Goal: Transaction & Acquisition: Purchase product/service

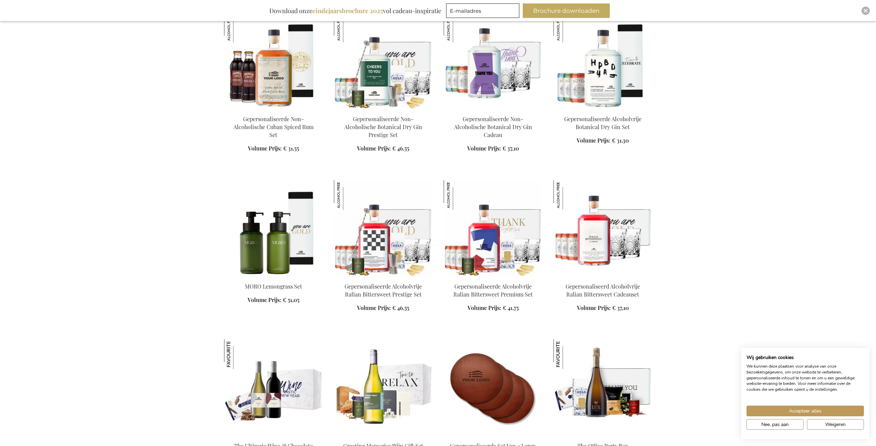
scroll to position [795, 0]
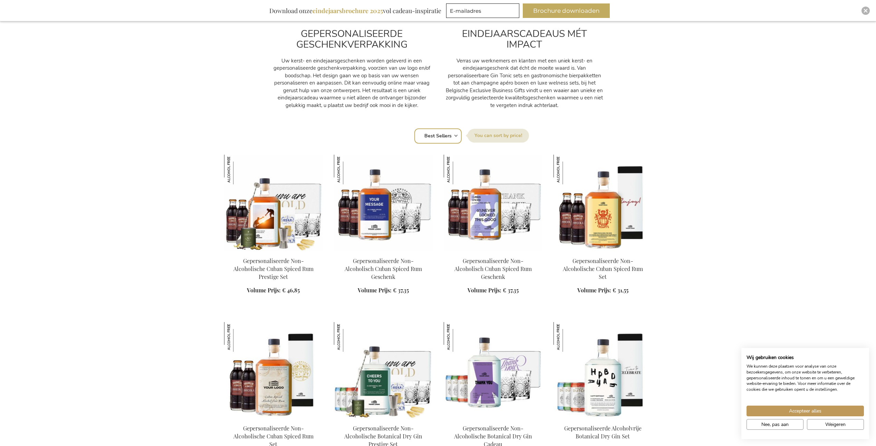
scroll to position [371, 0]
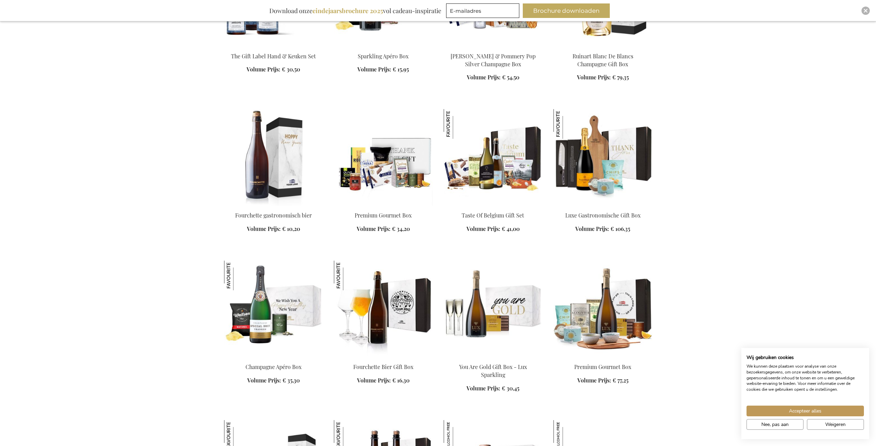
scroll to position [1376, 0]
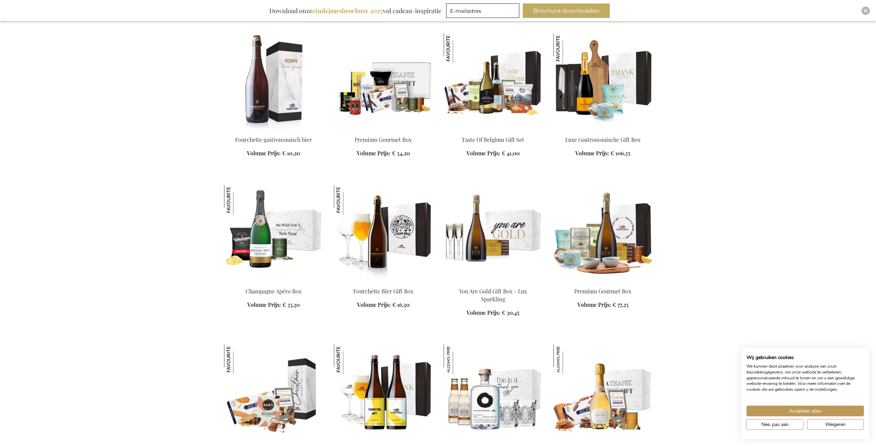
scroll to position [1454, 0]
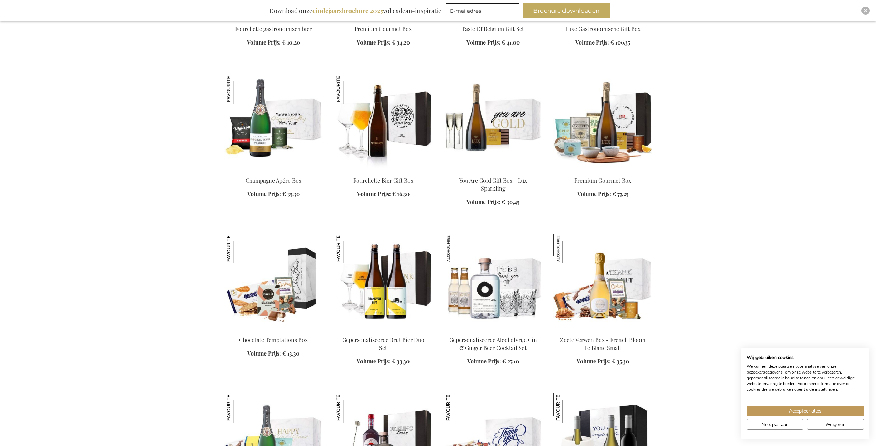
scroll to position [132, 0]
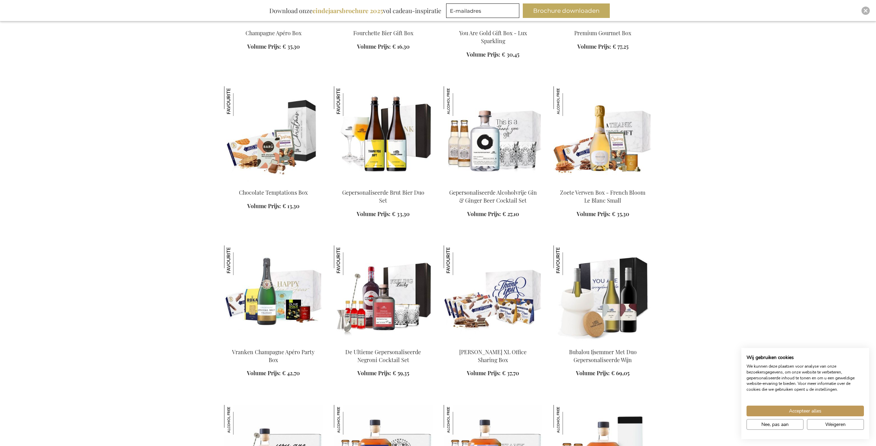
scroll to position [1708, 0]
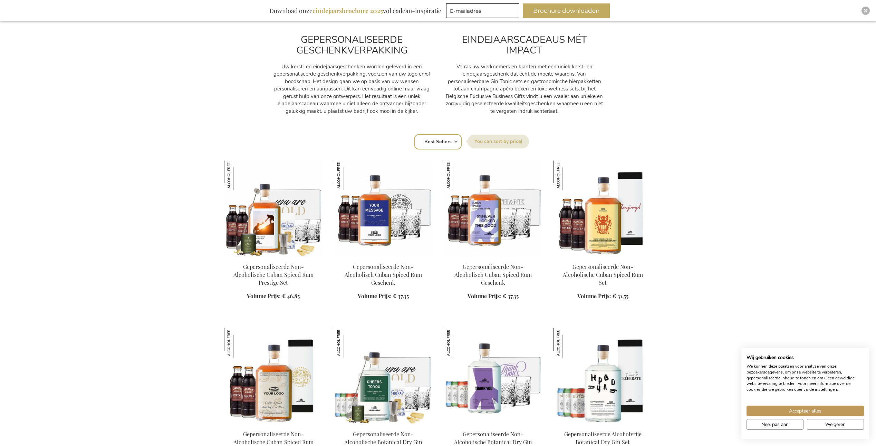
scroll to position [328, 0]
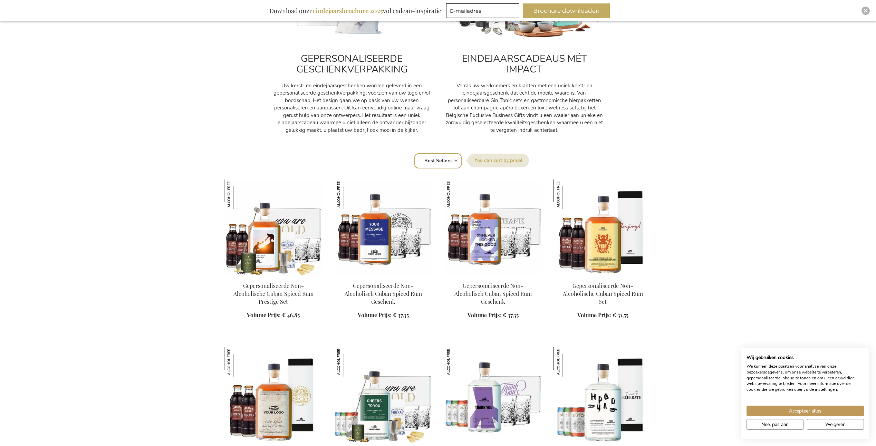
click at [456, 160] on div "Sorteer op Positie Best Sellers Meest bekeken Nieuw Biggest Saving Price: low t…" at bounding box center [438, 160] width 421 height 17
click at [450, 159] on select "Positie Best Sellers Meest bekeken Nieuw Biggest Saving Price: low to high Pric…" at bounding box center [438, 160] width 47 height 15
click at [480, 162] on label "Sorteer op" at bounding box center [498, 161] width 61 height 14
click at [462, 162] on select "Positie Best Sellers Meest bekeken Nieuw Biggest Saving Price: low to high Pric…" at bounding box center [438, 160] width 47 height 15
click at [452, 163] on select "Positie Best Sellers Meest bekeken Nieuw Biggest Saving Price: low to high Pric…" at bounding box center [438, 160] width 47 height 15
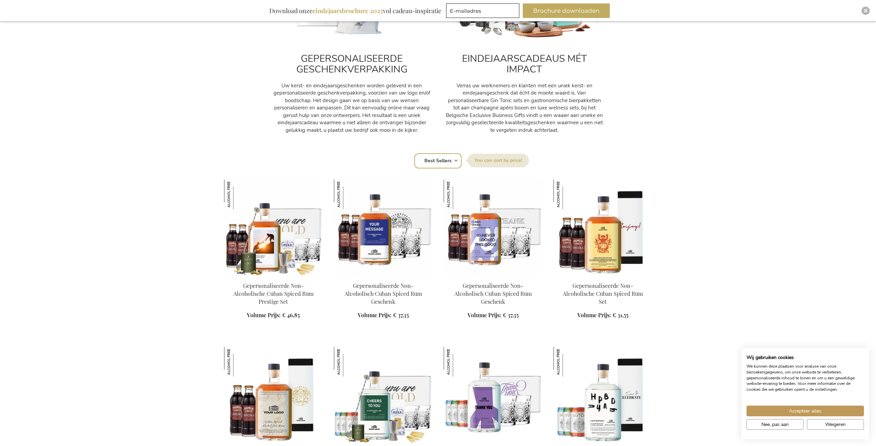
select select "price_asc"
click at [415, 153] on select "Positie Best Sellers Meest bekeken Nieuw Biggest Saving Price: low to high Pric…" at bounding box center [438, 160] width 47 height 15
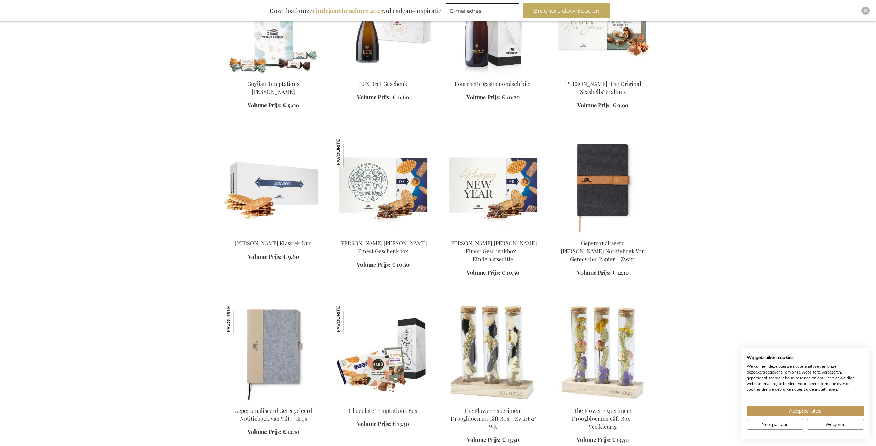
scroll to position [692, 0]
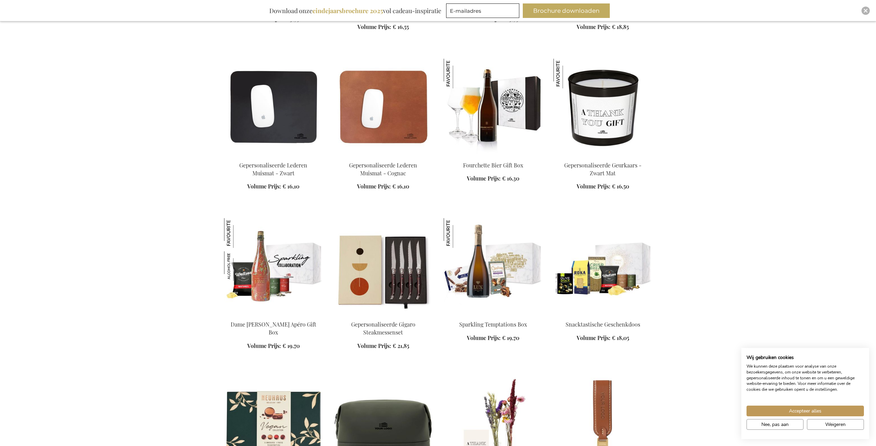
scroll to position [1264, 0]
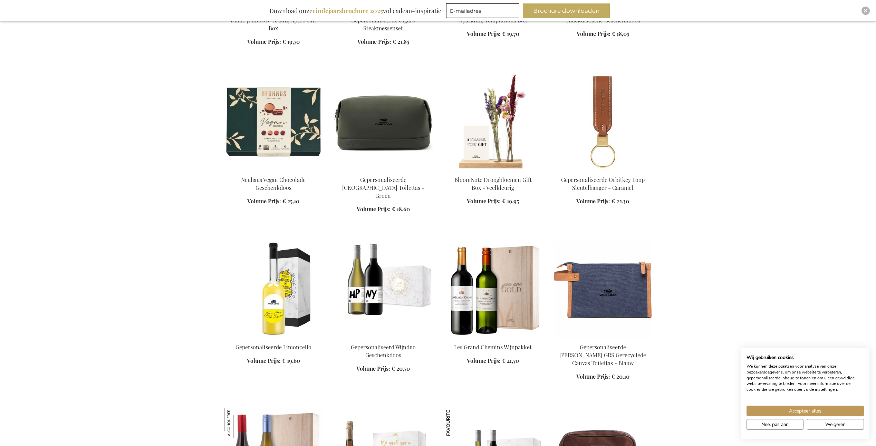
scroll to position [1569, 0]
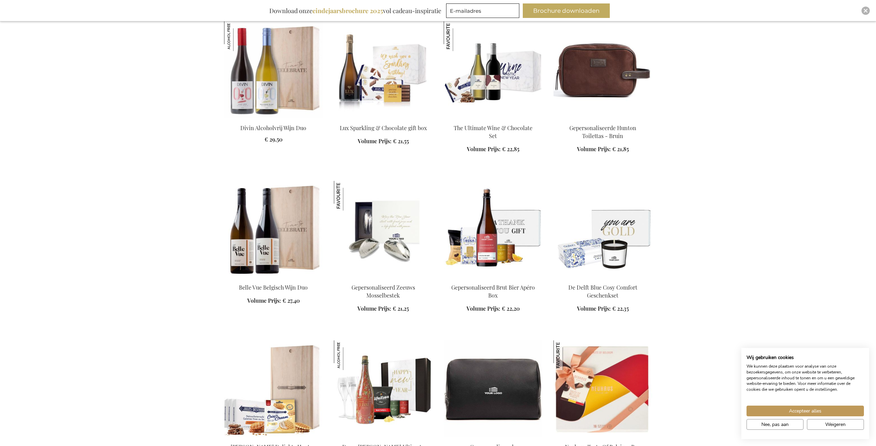
scroll to position [1956, 0]
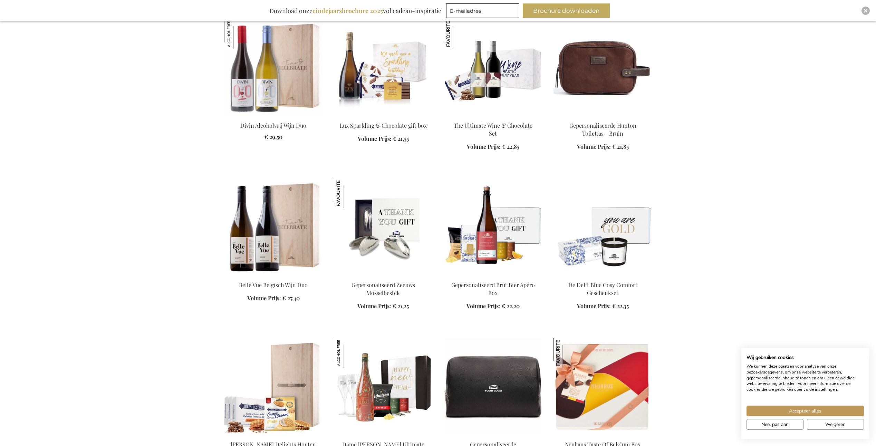
click at [404, 207] on img at bounding box center [383, 227] width 99 height 97
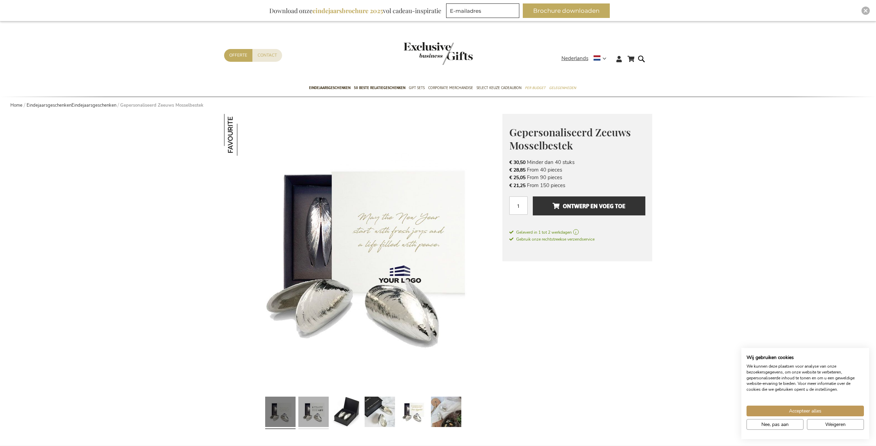
click at [312, 412] on link at bounding box center [313, 413] width 30 height 38
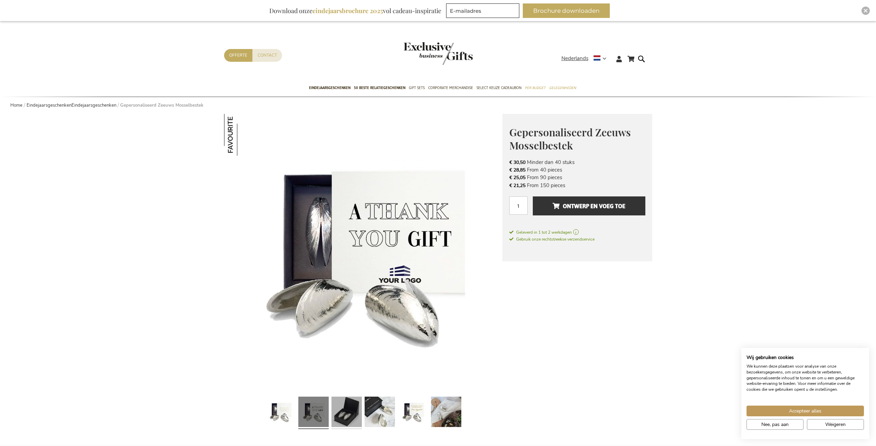
click at [346, 412] on link at bounding box center [347, 413] width 30 height 38
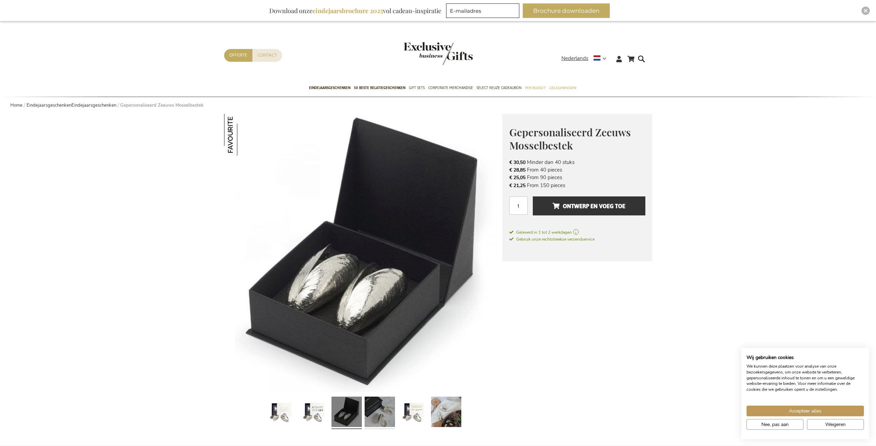
click at [376, 412] on link at bounding box center [380, 413] width 30 height 38
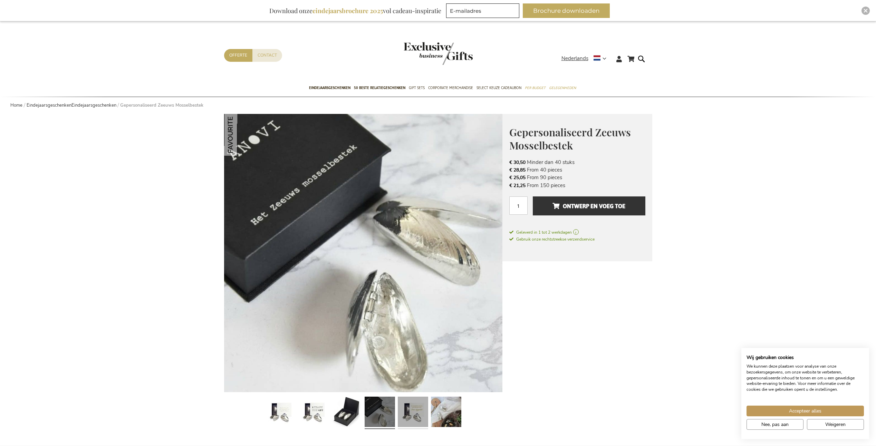
click at [414, 412] on link at bounding box center [413, 413] width 30 height 38
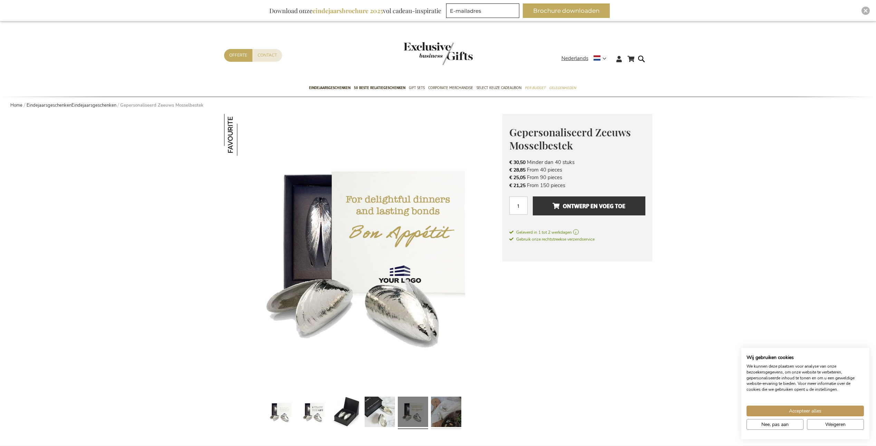
click at [439, 410] on link at bounding box center [446, 413] width 30 height 38
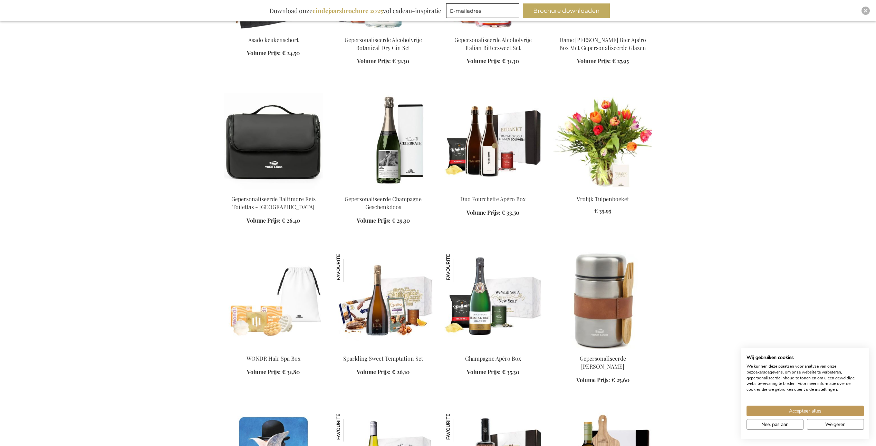
scroll to position [1450, 0]
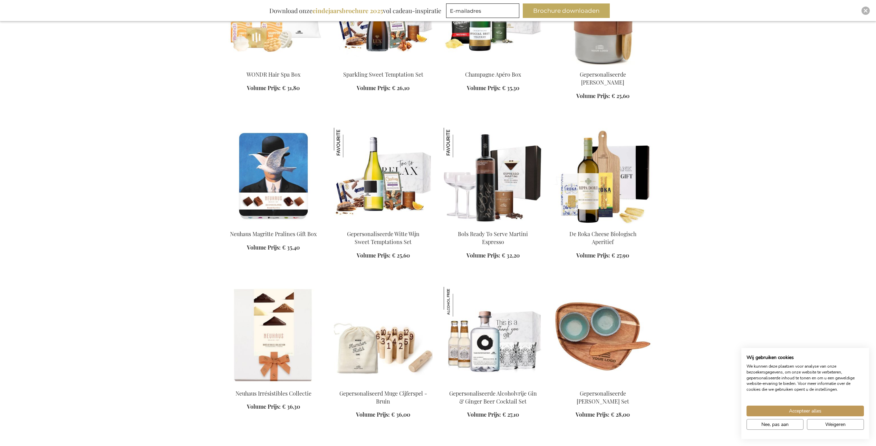
scroll to position [1725, 0]
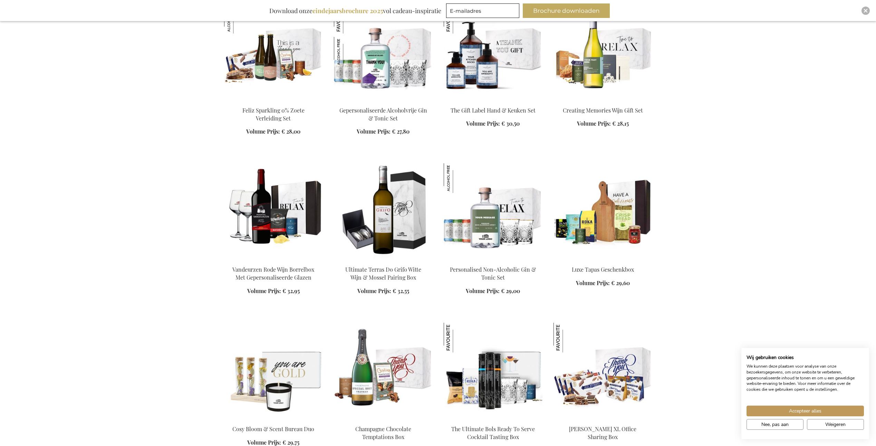
scroll to position [2334, 0]
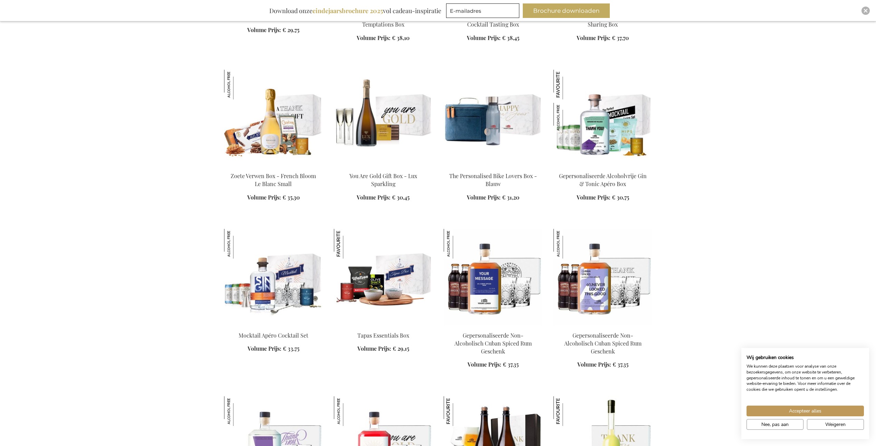
scroll to position [2752, 0]
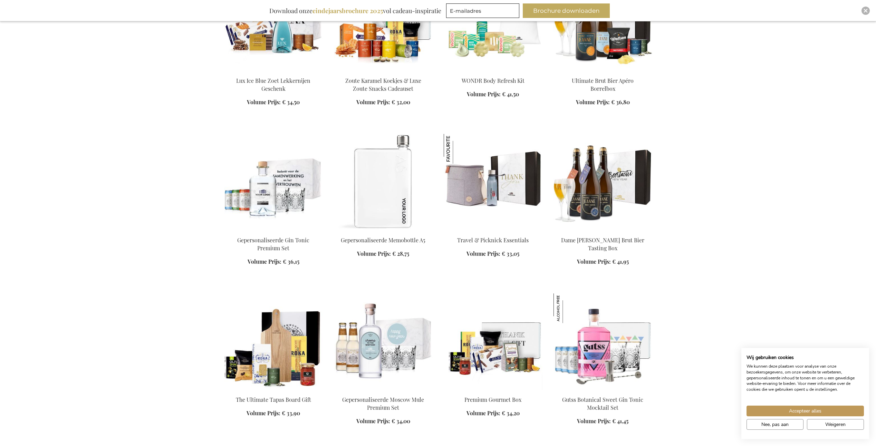
scroll to position [3491, 0]
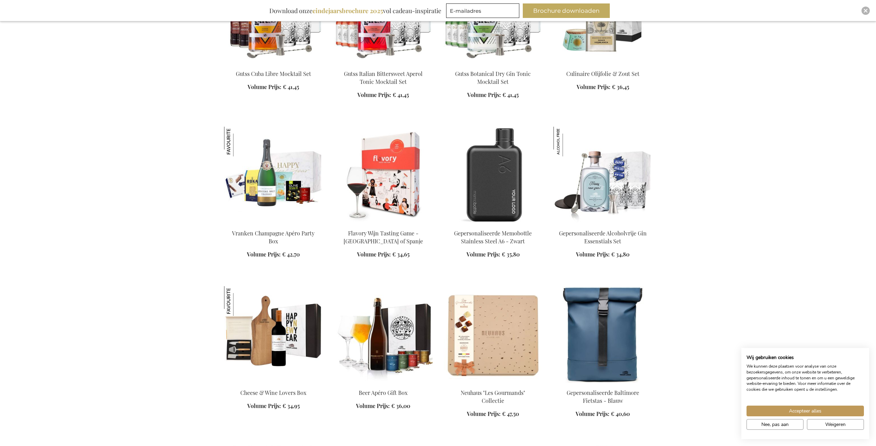
scroll to position [3987, 0]
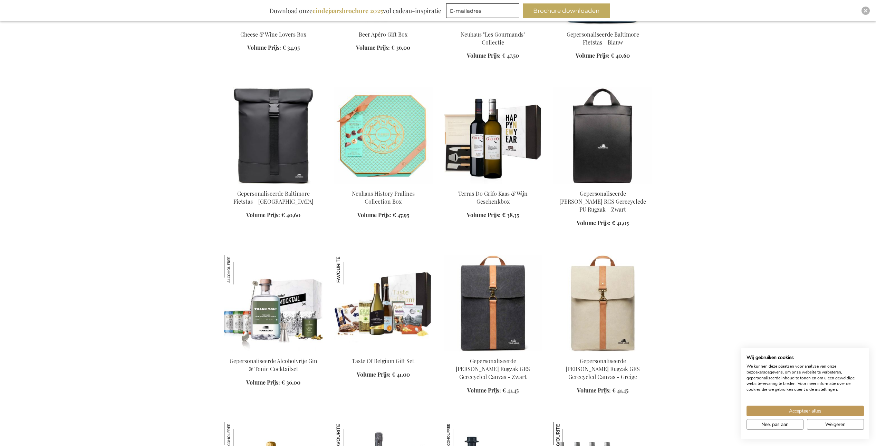
scroll to position [4342, 0]
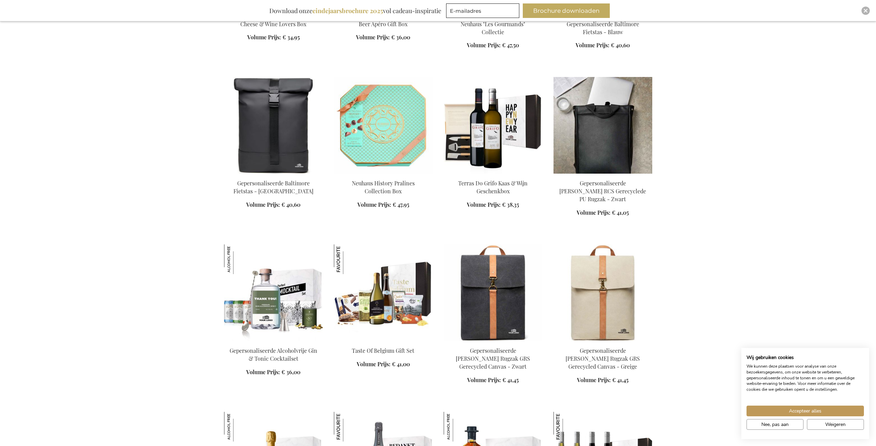
click at [616, 124] on img at bounding box center [603, 125] width 99 height 97
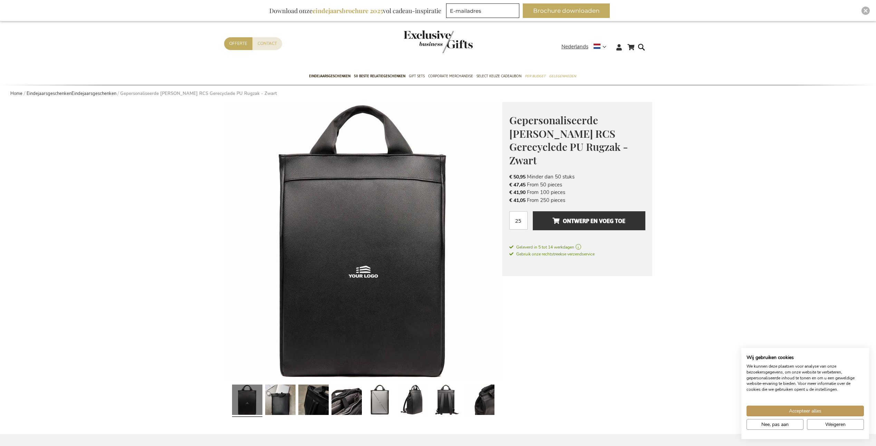
click at [283, 393] on div at bounding box center [363, 400] width 278 height 40
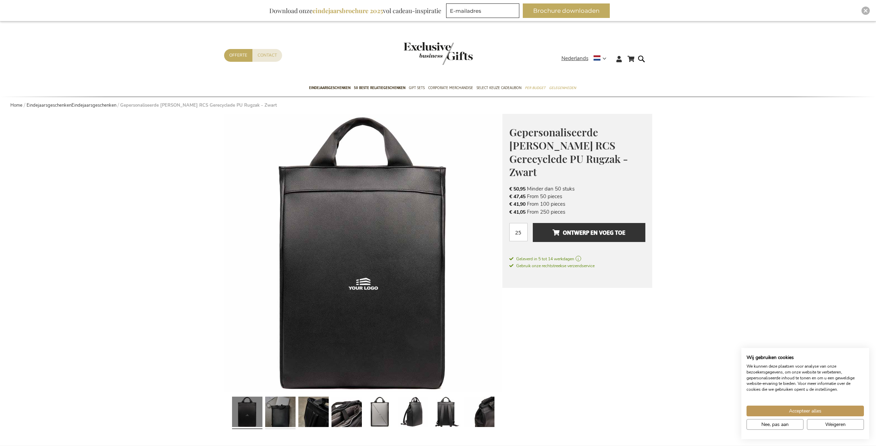
click at [289, 410] on link at bounding box center [280, 413] width 30 height 38
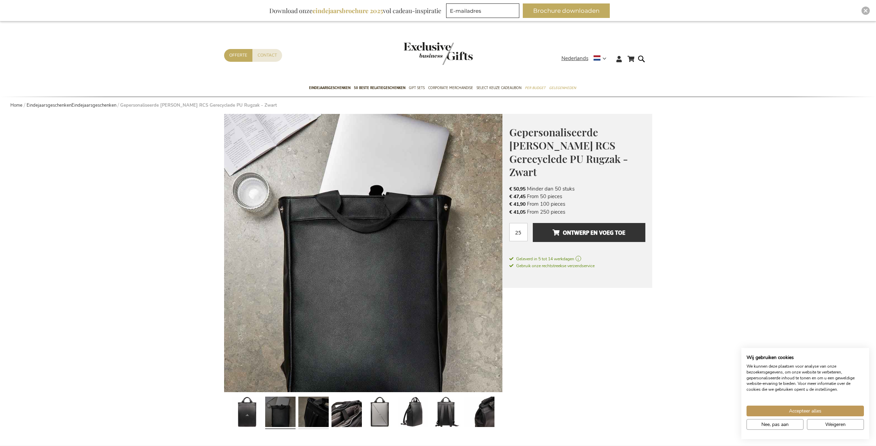
click at [312, 411] on link at bounding box center [313, 413] width 30 height 38
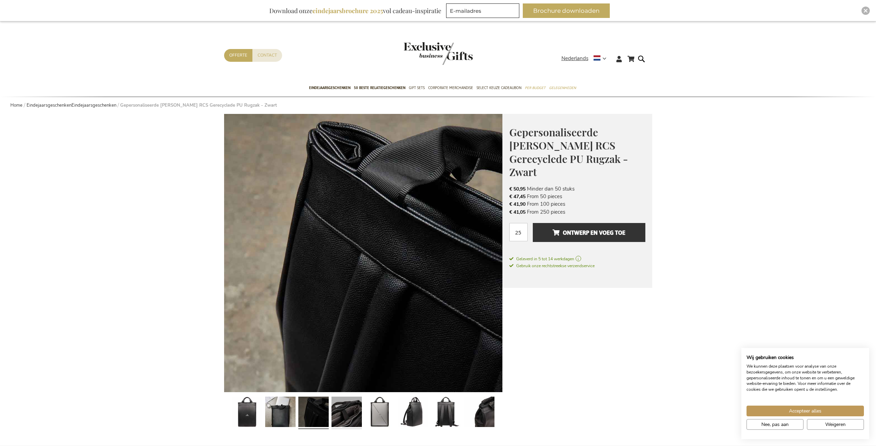
click at [332, 414] on link at bounding box center [347, 413] width 30 height 38
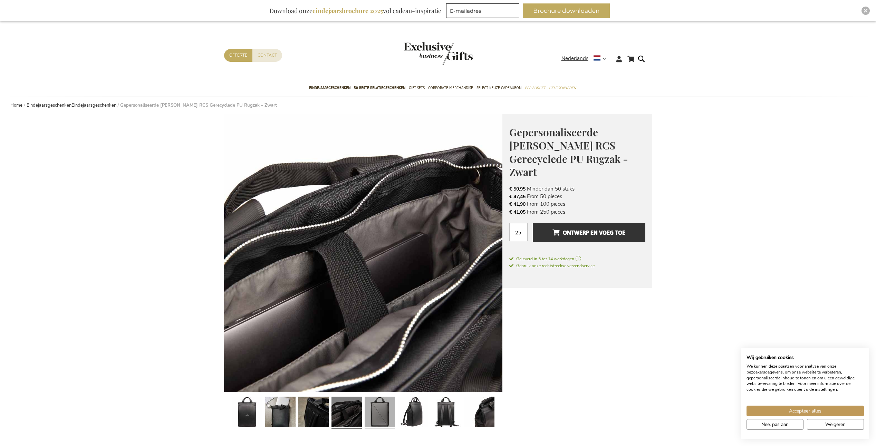
click at [373, 418] on link at bounding box center [380, 413] width 30 height 38
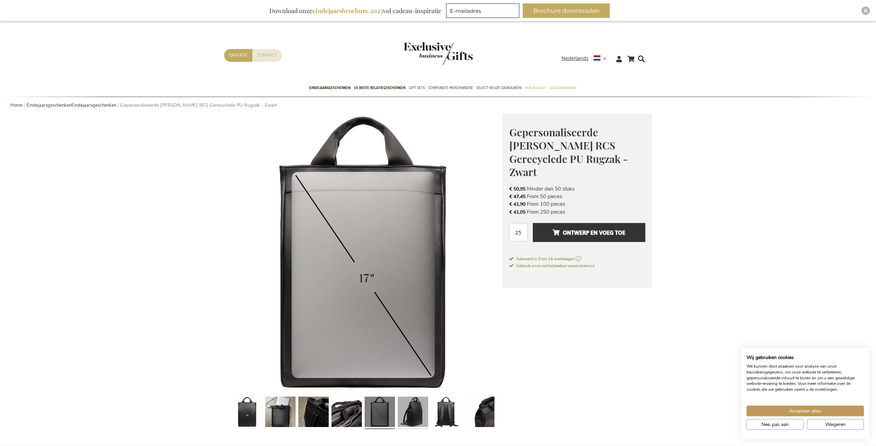
click at [413, 426] on link at bounding box center [413, 413] width 30 height 38
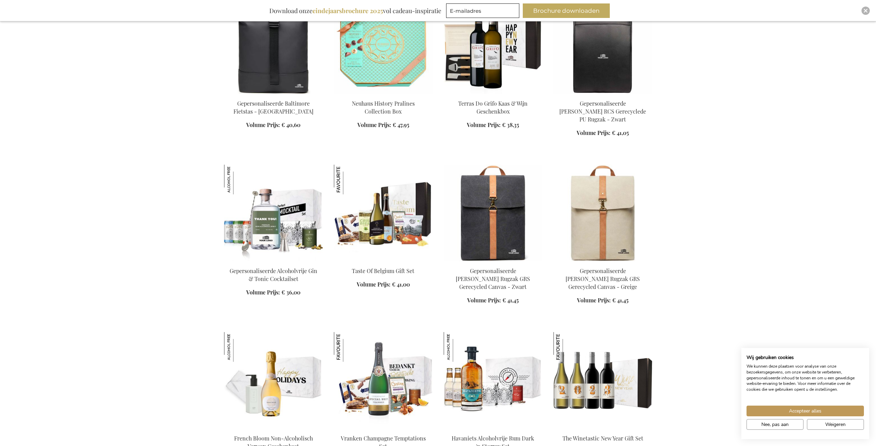
scroll to position [586, 0]
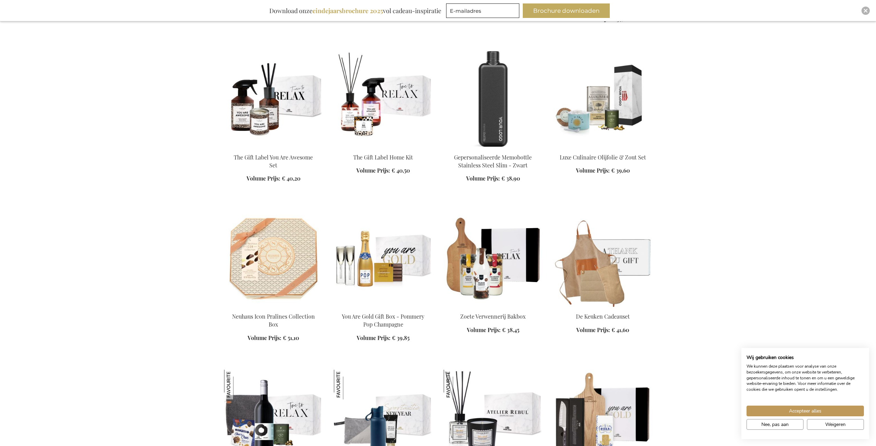
scroll to position [1342, 0]
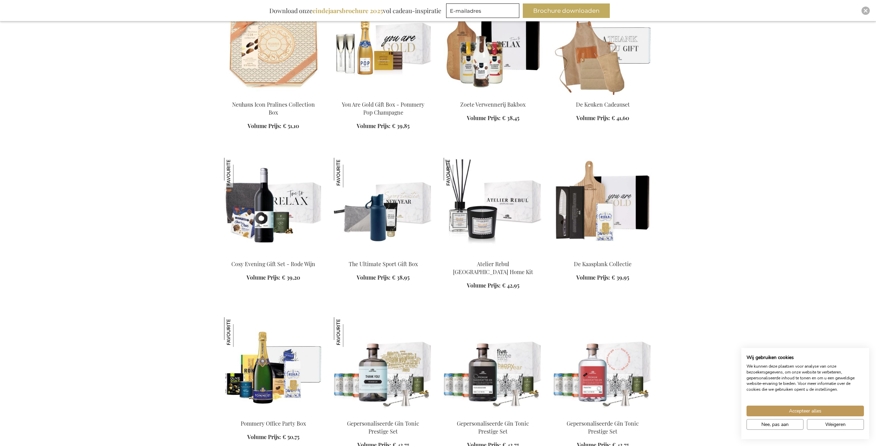
scroll to position [1535, 0]
